Goal: Information Seeking & Learning: Learn about a topic

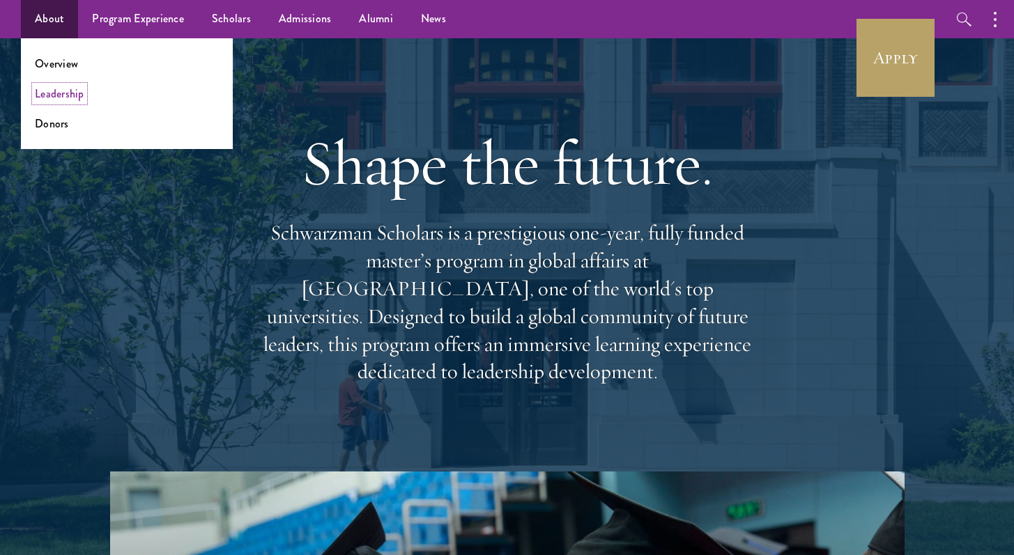
click at [67, 95] on link "Leadership" at bounding box center [59, 94] width 49 height 16
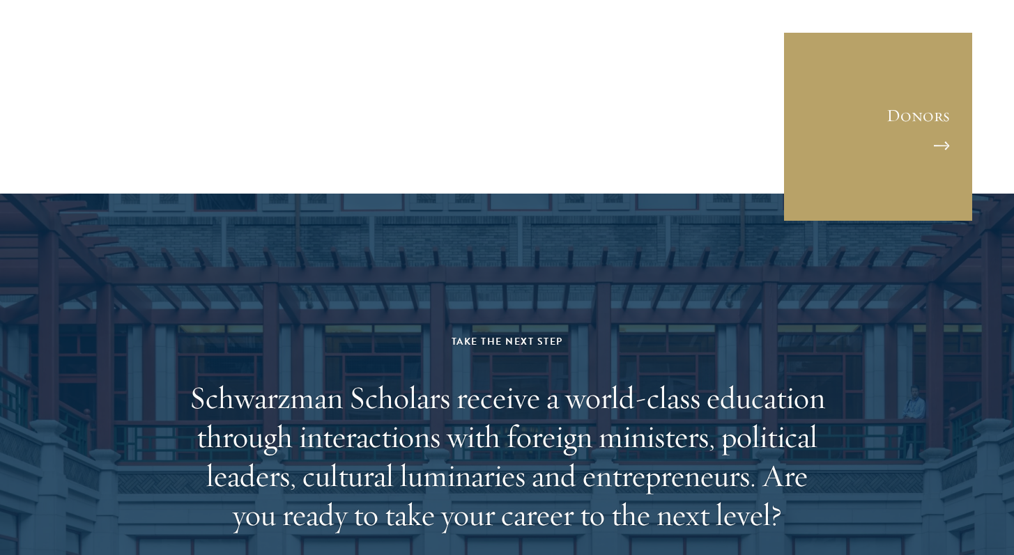
scroll to position [4802, 0]
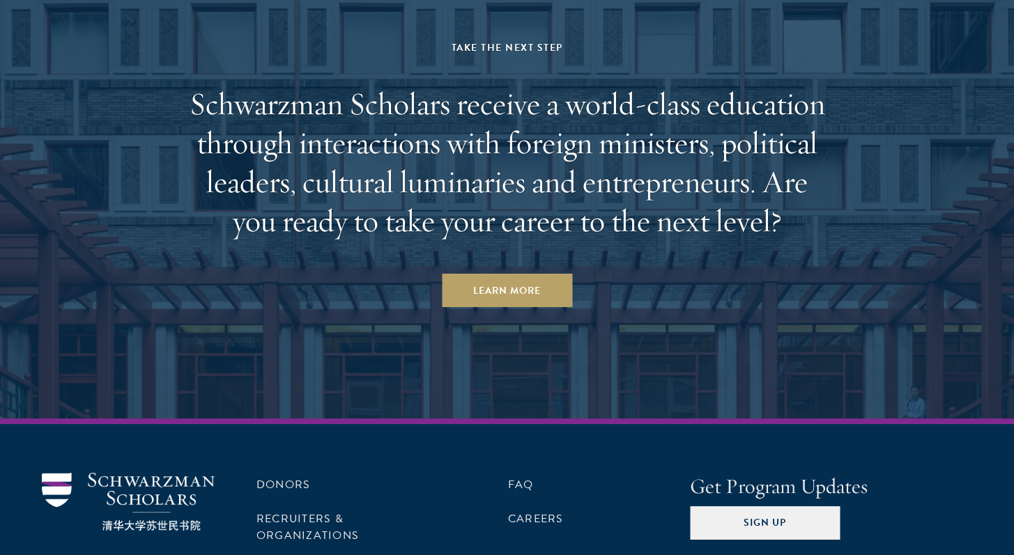
drag, startPoint x: 49, startPoint y: 534, endPoint x: 136, endPoint y: 533, distance: 86.4
copy div "Schwarzman Scholars"
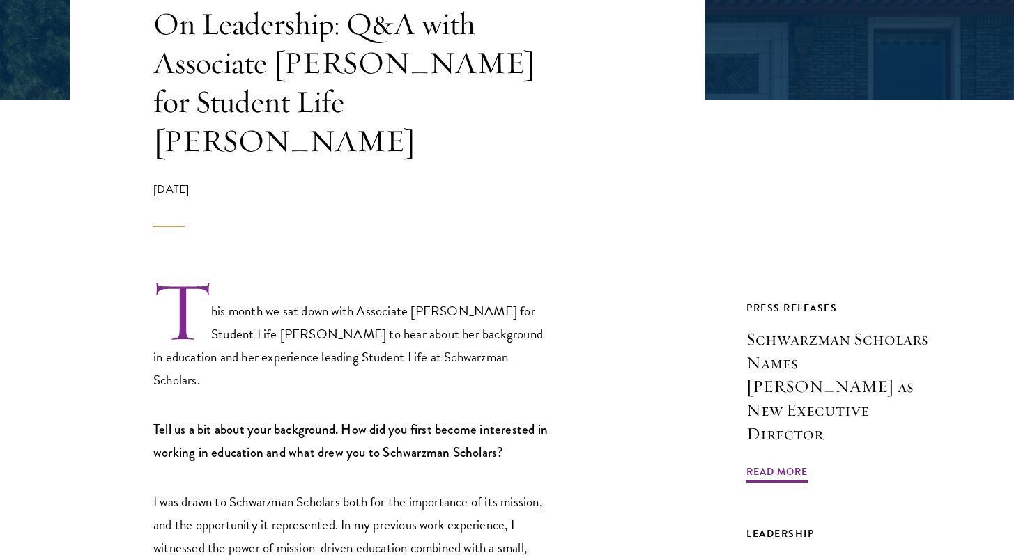
scroll to position [334, 0]
